Goal: Information Seeking & Learning: Learn about a topic

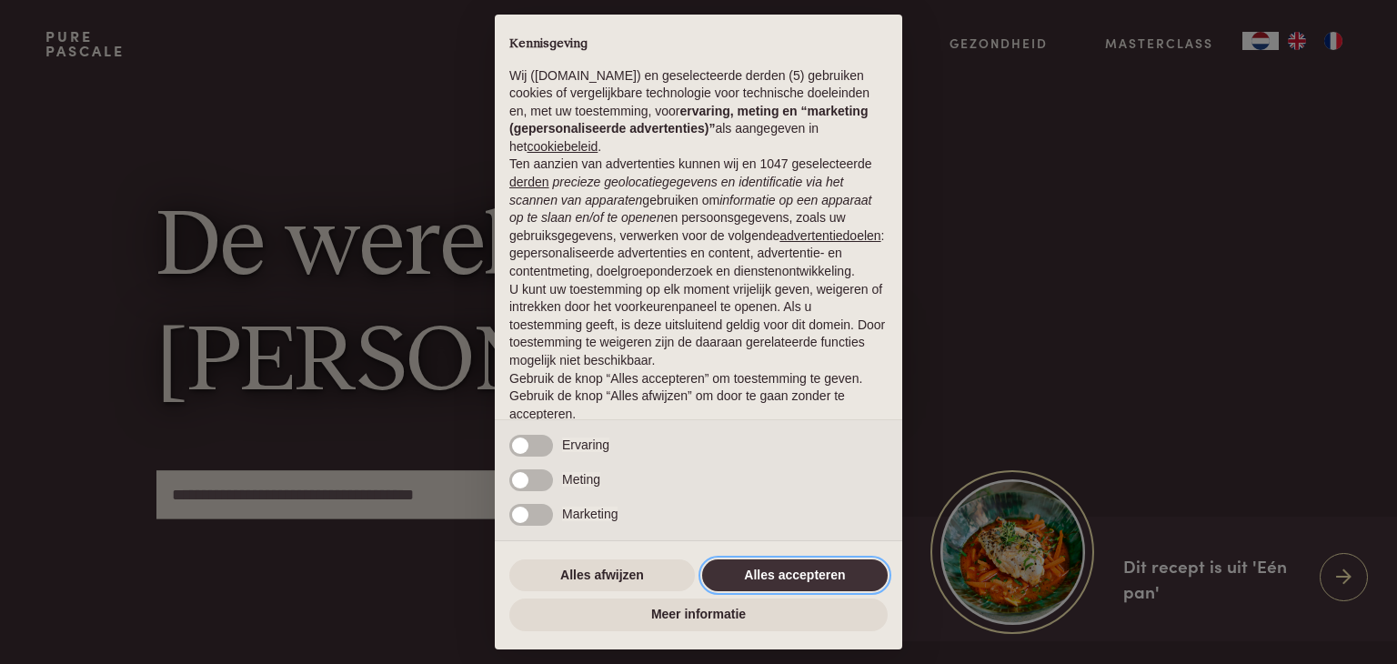
click at [822, 573] on button "Alles accepteren" at bounding box center [794, 575] width 185 height 33
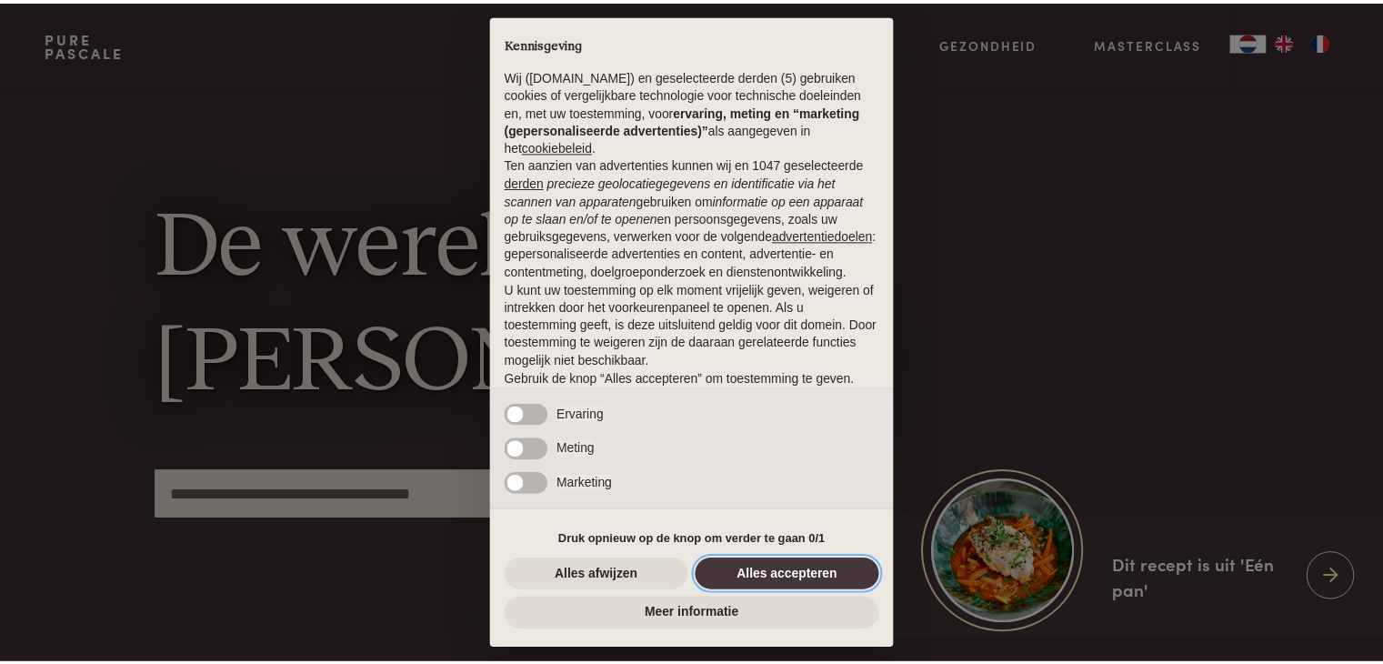
scroll to position [67, 0]
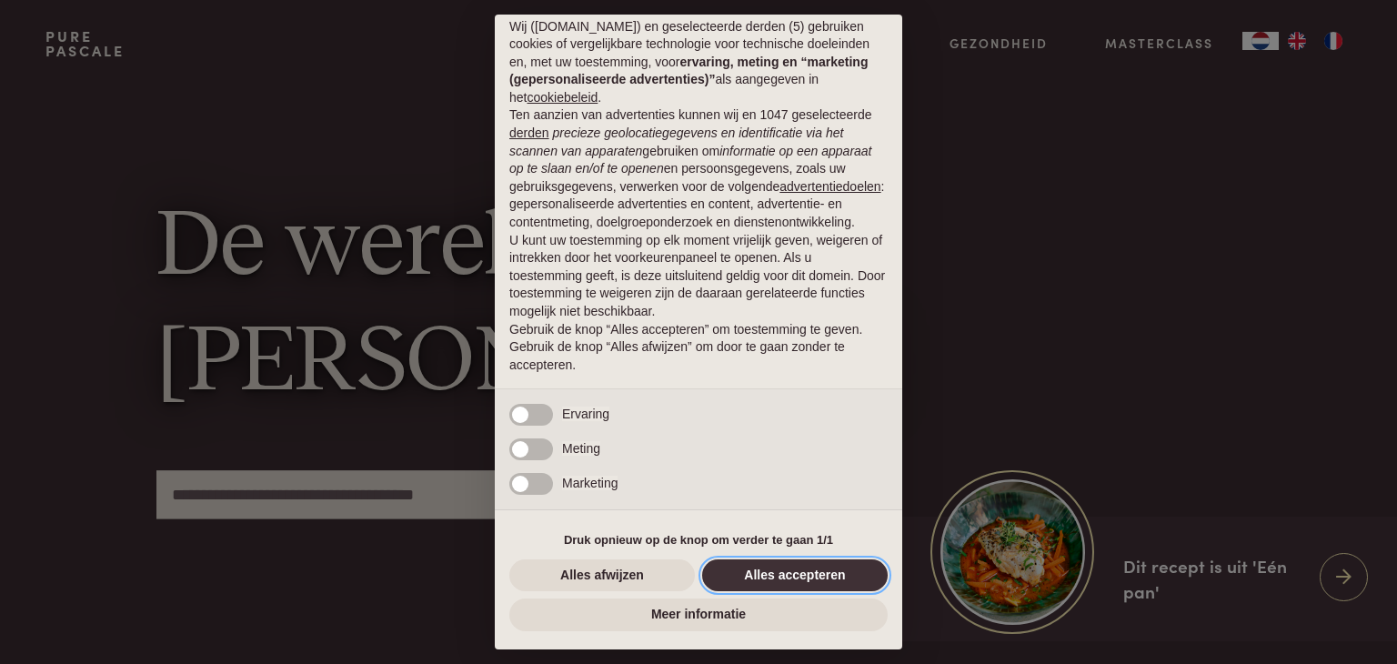
click at [837, 576] on button "Alles accepteren" at bounding box center [794, 575] width 185 height 33
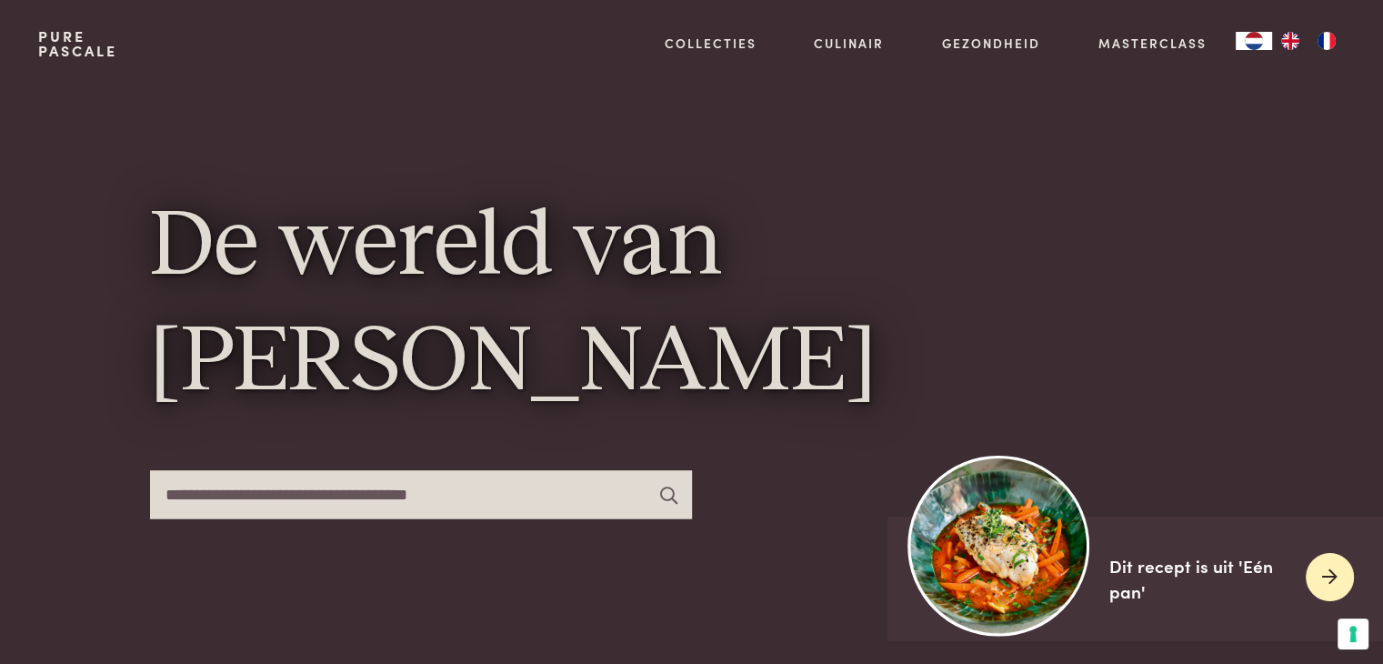
click at [1033, 566] on img at bounding box center [998, 545] width 181 height 181
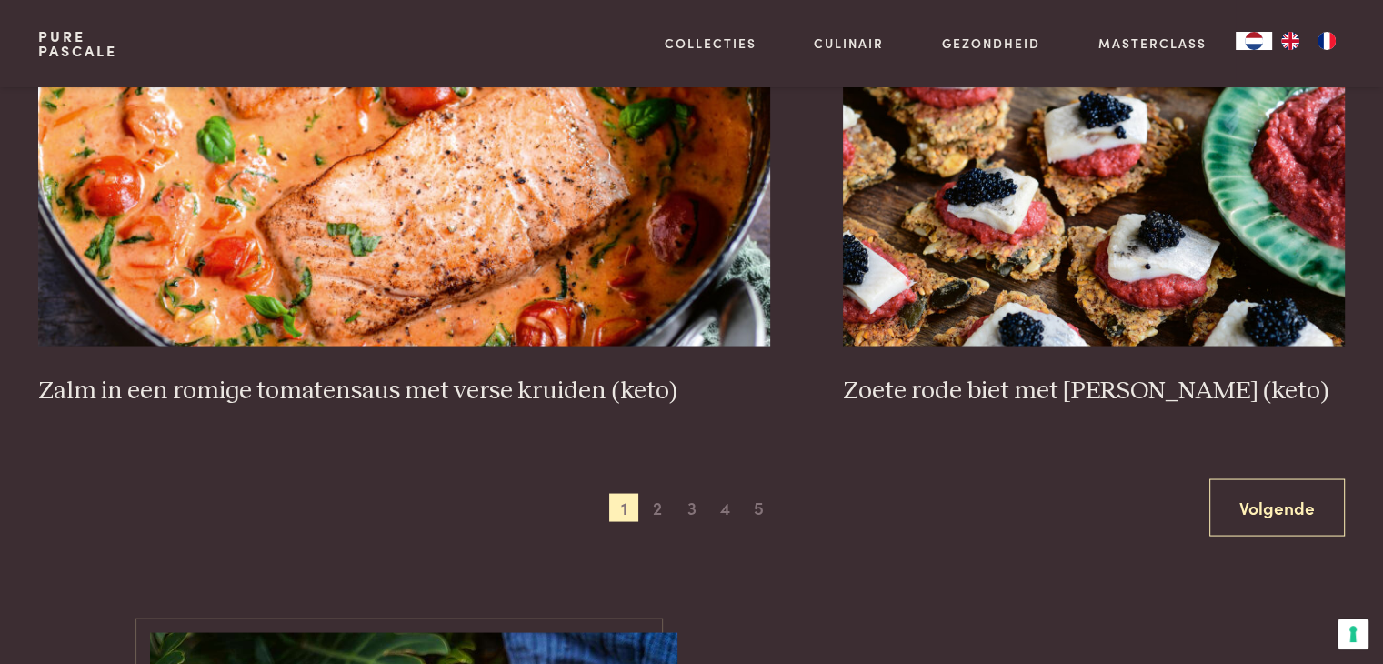
scroll to position [3382, 0]
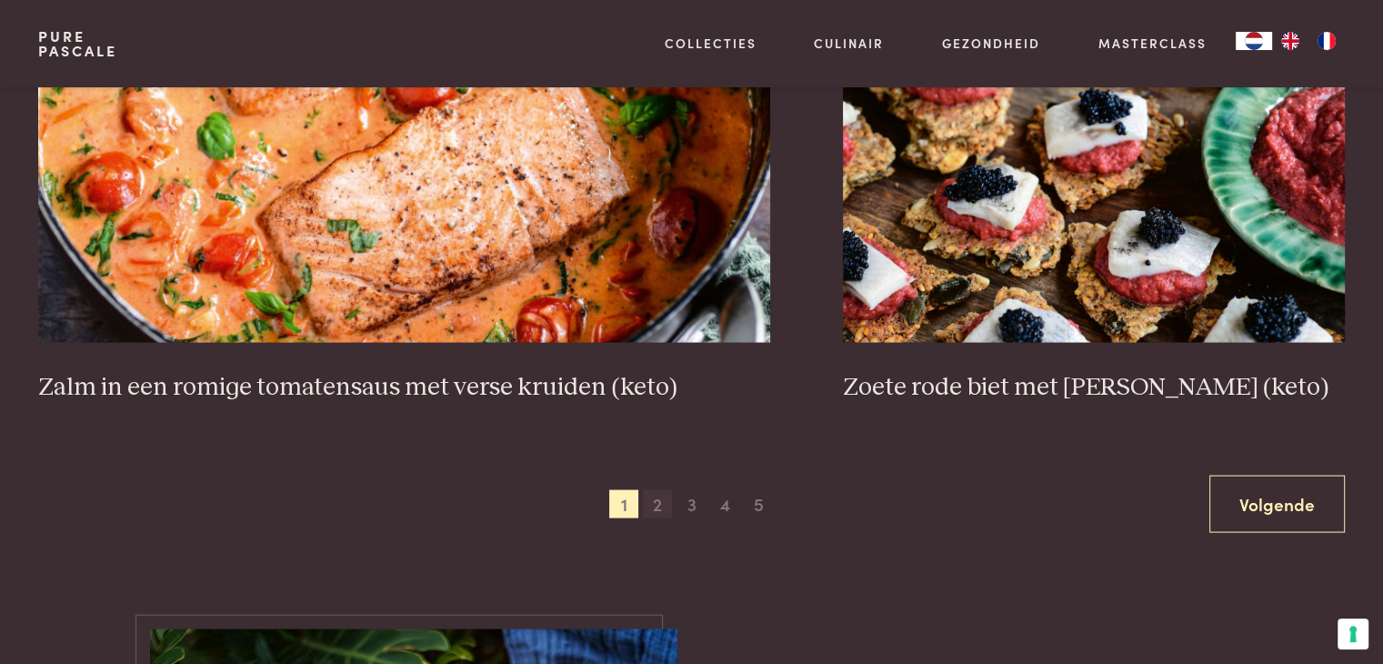
click at [656, 503] on span "2" at bounding box center [657, 503] width 29 height 29
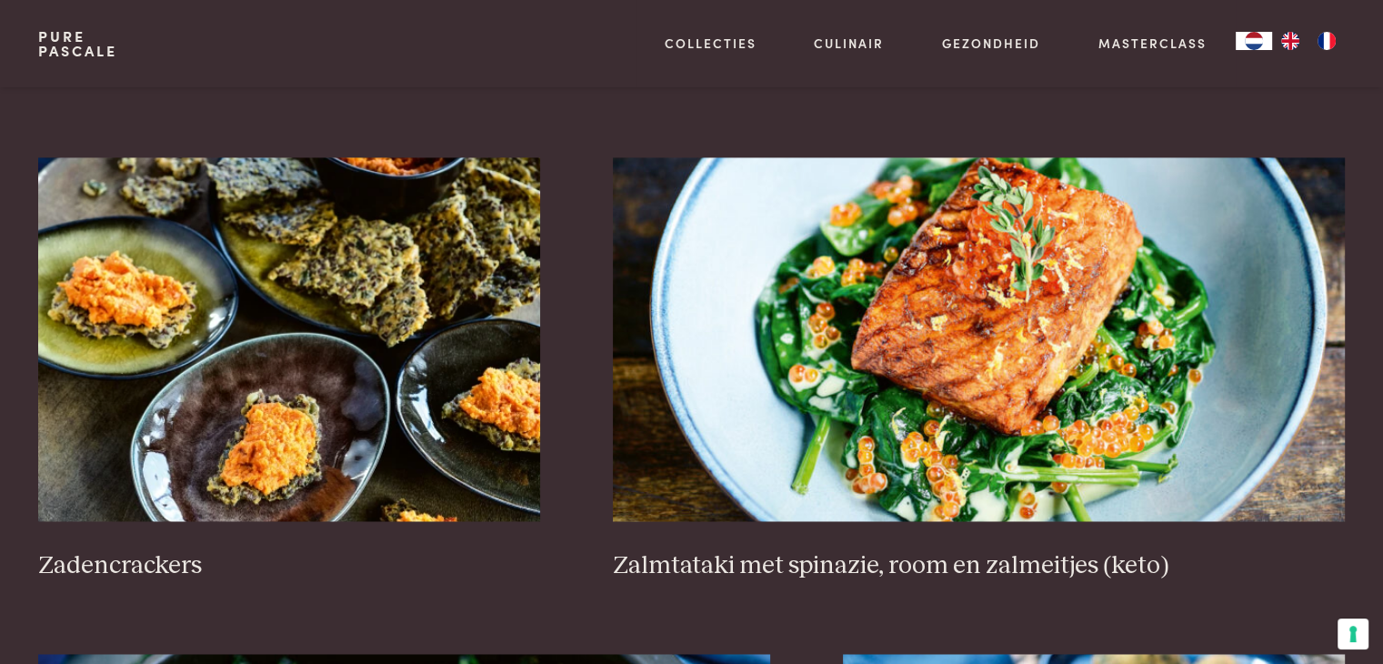
scroll to position [2709, 0]
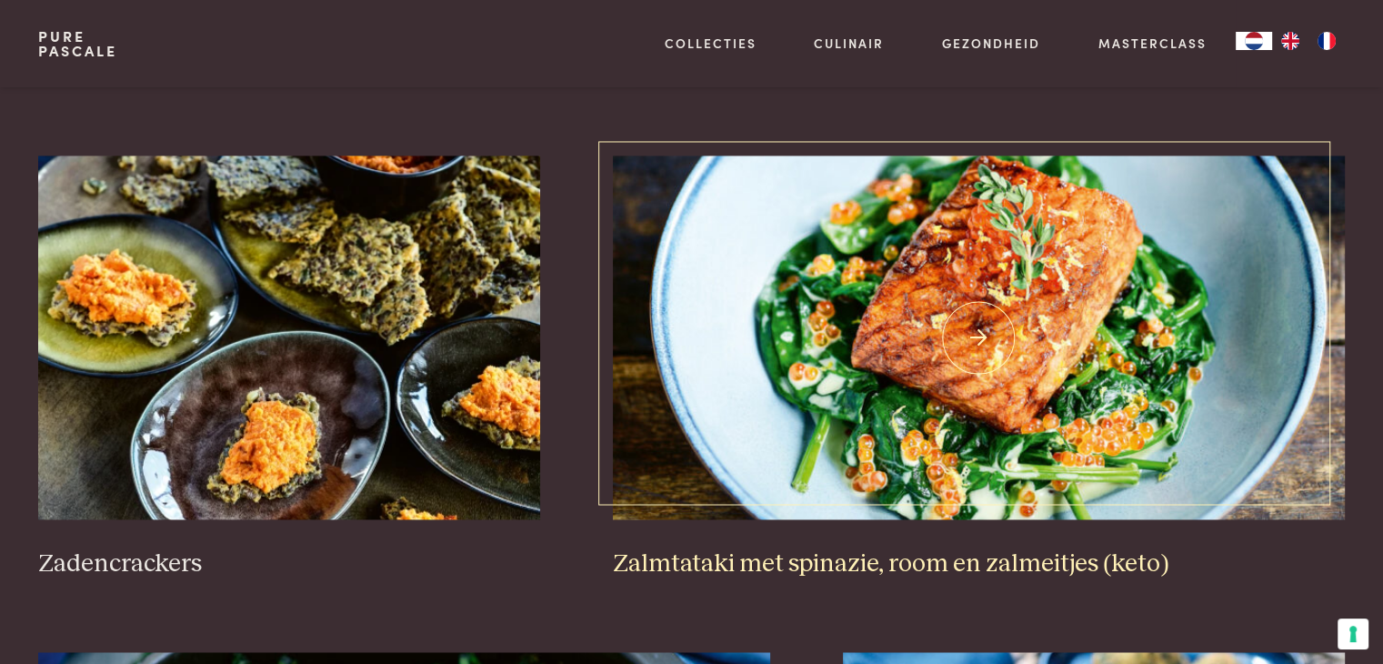
click at [1032, 313] on img at bounding box center [979, 337] width 732 height 364
